Goal: Check status: Check status

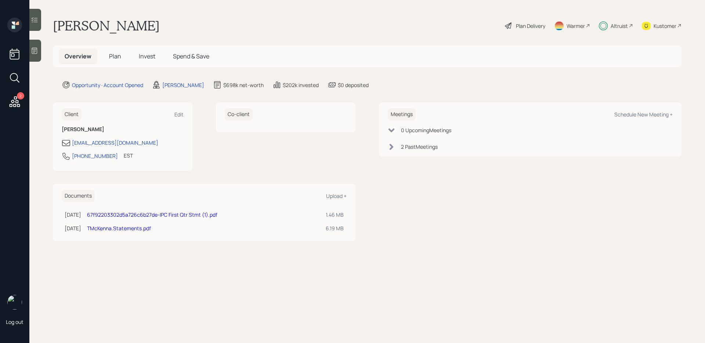
click at [142, 56] on span "Invest" at bounding box center [147, 56] width 17 height 8
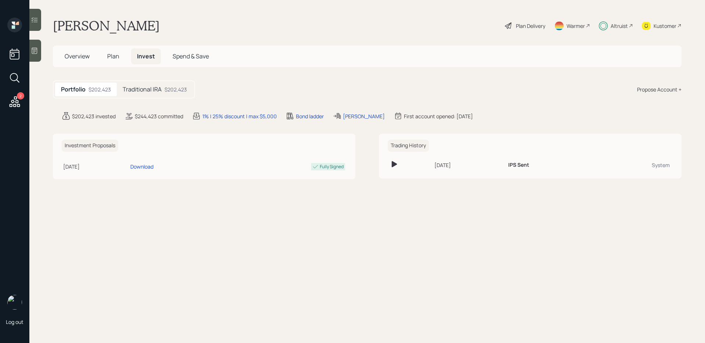
click at [35, 20] on icon at bounding box center [34, 19] width 7 height 7
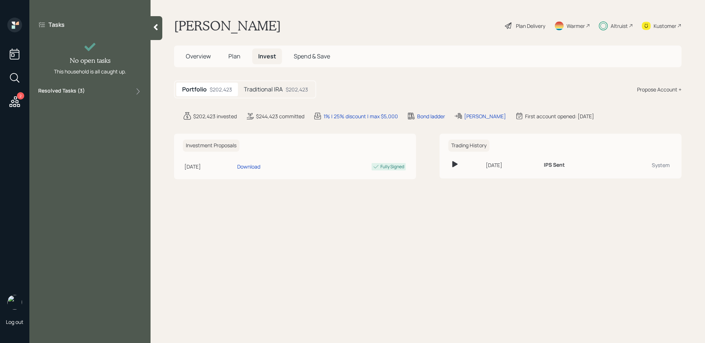
click at [74, 89] on label "Resolved Tasks ( 3 )" at bounding box center [61, 91] width 47 height 9
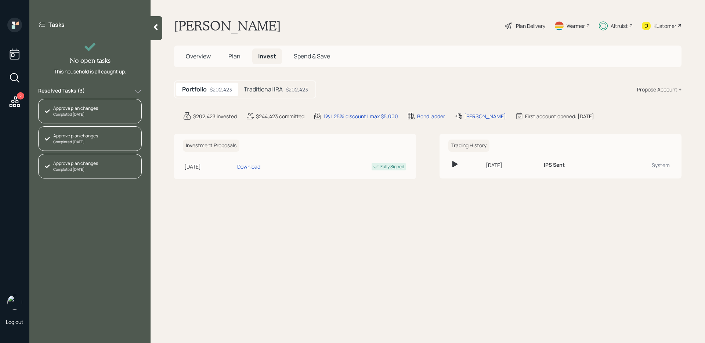
click at [262, 86] on h5 "Traditional IRA" at bounding box center [263, 89] width 39 height 7
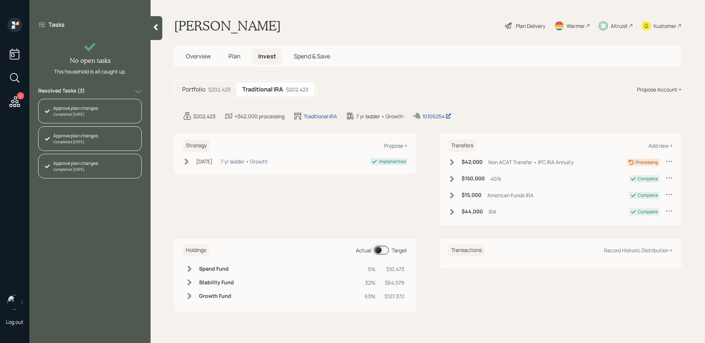
click at [381, 251] on span at bounding box center [381, 250] width 15 height 9
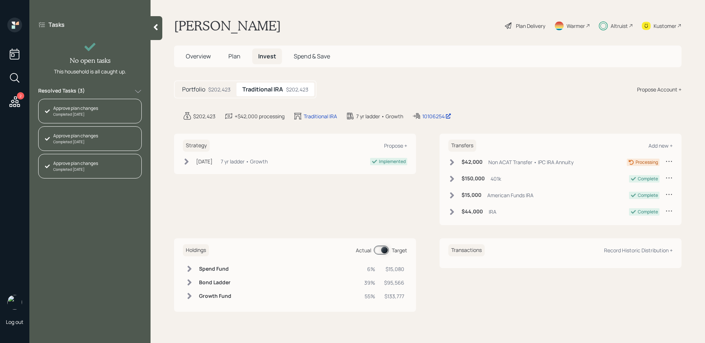
click at [454, 161] on icon at bounding box center [451, 162] width 7 height 7
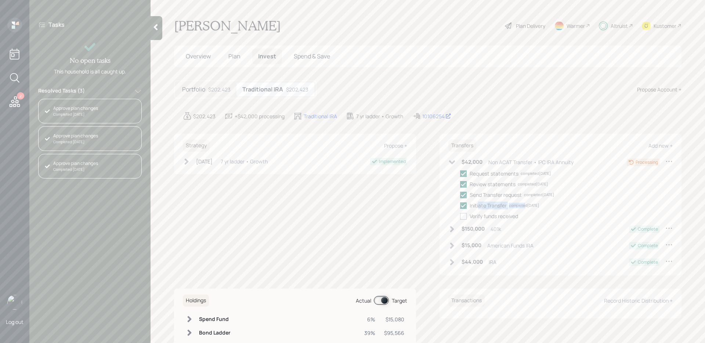
drag, startPoint x: 478, startPoint y: 205, endPoint x: 525, endPoint y: 207, distance: 46.7
click at [525, 207] on div "Initiate Transfer completed [DATE]" at bounding box center [503, 206] width 69 height 8
click at [494, 204] on div "Initiate Transfer" at bounding box center [487, 206] width 37 height 8
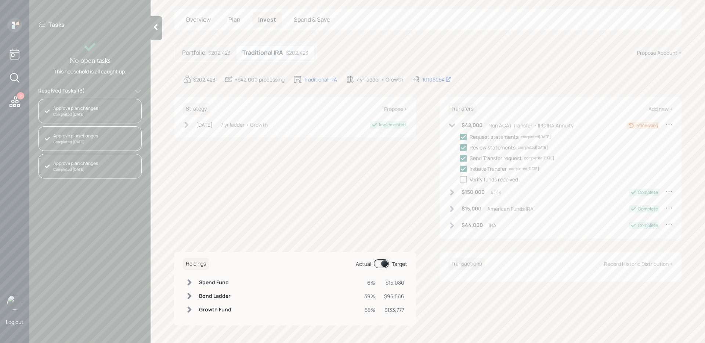
click at [381, 265] on span at bounding box center [381, 263] width 15 height 9
click at [384, 264] on span at bounding box center [381, 263] width 15 height 9
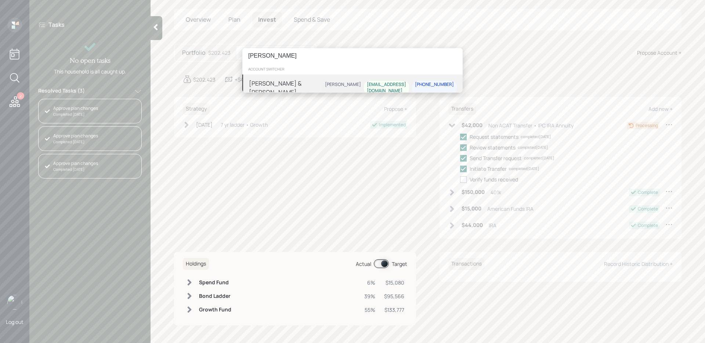
type input "[PERSON_NAME]"
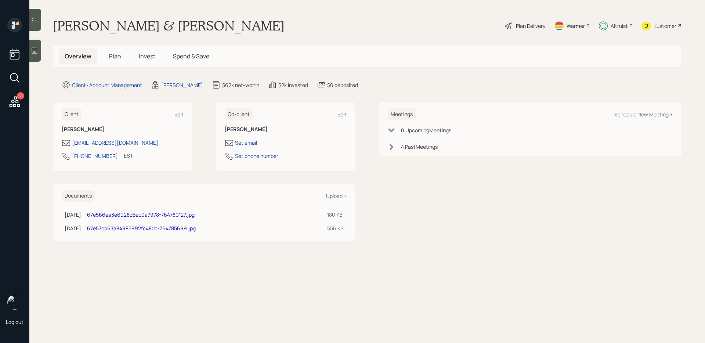
click at [157, 57] on h5 "Invest" at bounding box center [147, 56] width 28 height 16
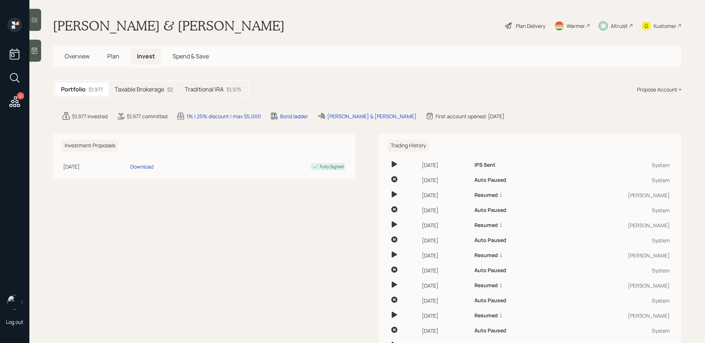
click at [141, 88] on h5 "Taxable Brokerage" at bounding box center [140, 89] width 50 height 7
